Goal: Transaction & Acquisition: Book appointment/travel/reservation

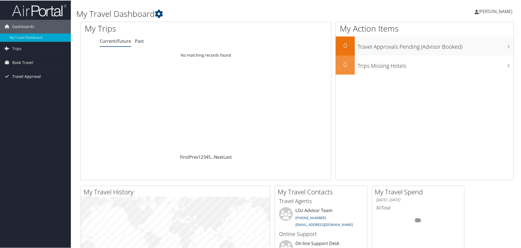
click at [41, 75] on link "Travel Approval" at bounding box center [35, 76] width 71 height 14
click at [34, 88] on link "Pending Trip Approvals" at bounding box center [35, 87] width 71 height 8
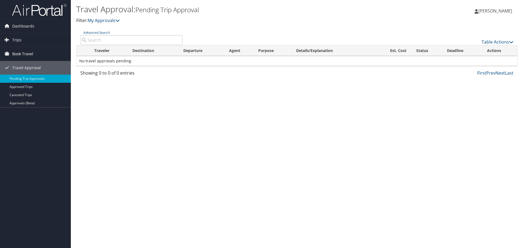
click at [15, 55] on span "Book Travel" at bounding box center [22, 54] width 21 height 14
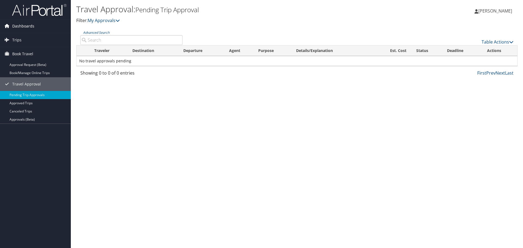
click at [23, 29] on span "Dashboards" at bounding box center [23, 26] width 22 height 14
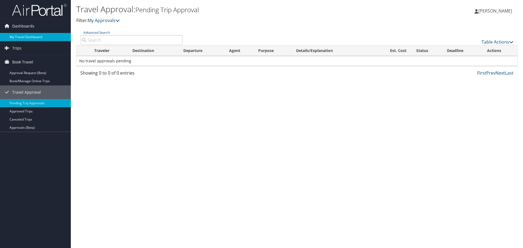
click at [34, 38] on link "My Travel Dashboard" at bounding box center [35, 37] width 71 height 8
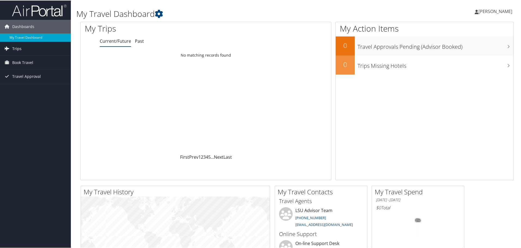
click at [35, 44] on link "Trips" at bounding box center [35, 48] width 71 height 14
click at [32, 84] on span "Book Travel" at bounding box center [22, 87] width 21 height 14
click at [17, 85] on span "Book Travel" at bounding box center [22, 87] width 21 height 14
click at [4, 85] on icon at bounding box center [7, 86] width 8 height 8
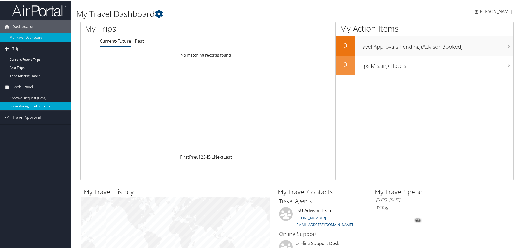
click at [22, 104] on link "Book/Manage Online Trips" at bounding box center [35, 106] width 71 height 8
